Goal: Transaction & Acquisition: Purchase product/service

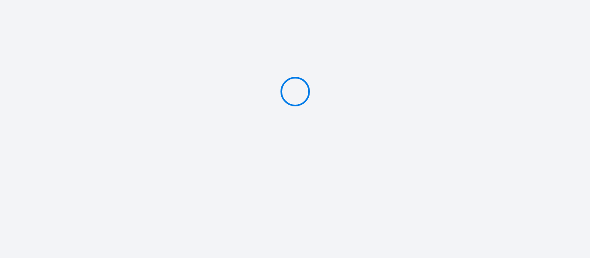
type input "Caution 300 €"
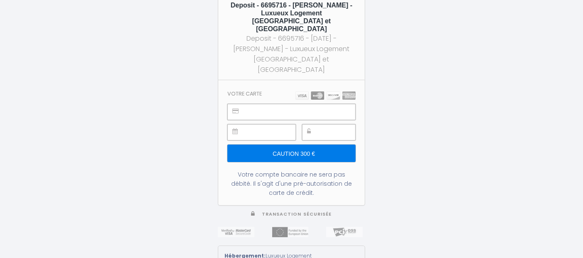
drag, startPoint x: 330, startPoint y: 13, endPoint x: 349, endPoint y: 25, distance: 22.6
click at [349, 25] on h5 "Deposit - 6695716 - [PERSON_NAME] - Luxueux Logement [GEOGRAPHIC_DATA] et [GEOG…" at bounding box center [291, 17] width 131 height 32
copy h5 "Luxueux Logement [GEOGRAPHIC_DATA] et [GEOGRAPHIC_DATA]"
click at [282, 80] on section "Votre carte Caution 300 € Votre compte bancaire ne sera pas débité. Il s'agit d…" at bounding box center [291, 142] width 146 height 125
drag, startPoint x: 287, startPoint y: 15, endPoint x: 326, endPoint y: 12, distance: 39.1
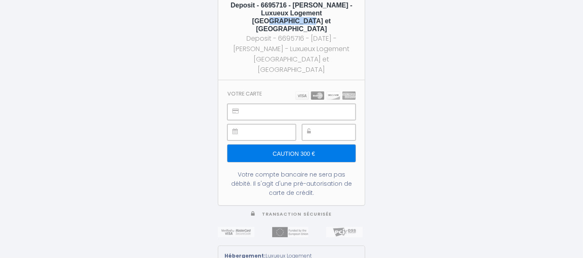
click at [326, 12] on h5 "Deposit - 6695716 - [PERSON_NAME] - Luxueux Logement [GEOGRAPHIC_DATA] et [GEOG…" at bounding box center [291, 17] width 131 height 32
copy h5 "Emma Matly"
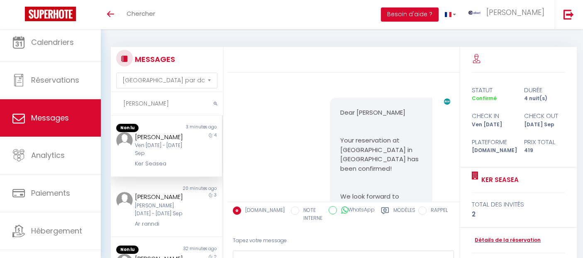
select select "message"
click at [106, 105] on div "MESSAGES Trier par date de réservation Trier par date de message [PERSON_NAME] …" at bounding box center [164, 179] width 118 height 265
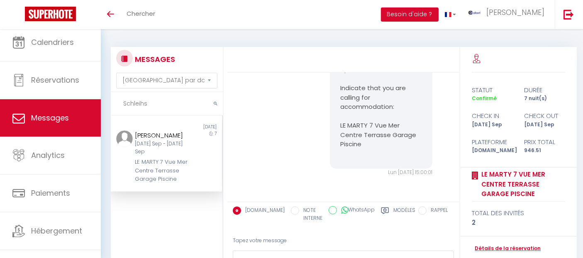
scroll to position [4128, 0]
type input "Schleihs"
drag, startPoint x: 162, startPoint y: 199, endPoint x: 130, endPoint y: 170, distance: 44.0
click at [130, 170] on div "[PERSON_NAME] [DATE] Sep - [DATE] Sep LE MARTY 7 Vue Mer Centre Terrasse Garage…" at bounding box center [161, 156] width 65 height 53
copy div "LE MARTY 7 Vue Mer Centre Terrasse Garage Piscine"
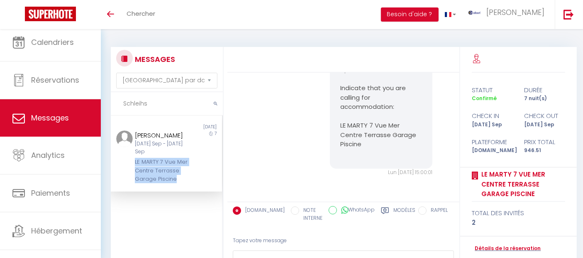
drag, startPoint x: 160, startPoint y: 144, endPoint x: 133, endPoint y: 132, distance: 29.5
click at [133, 132] on div "[PERSON_NAME] [DATE] Sep - [DATE] Sep LE MARTY 7 Vue Mer Centre Terrasse Garage…" at bounding box center [161, 156] width 65 height 53
copy div "[PERSON_NAME]"
